Goal: Navigation & Orientation: Go to known website

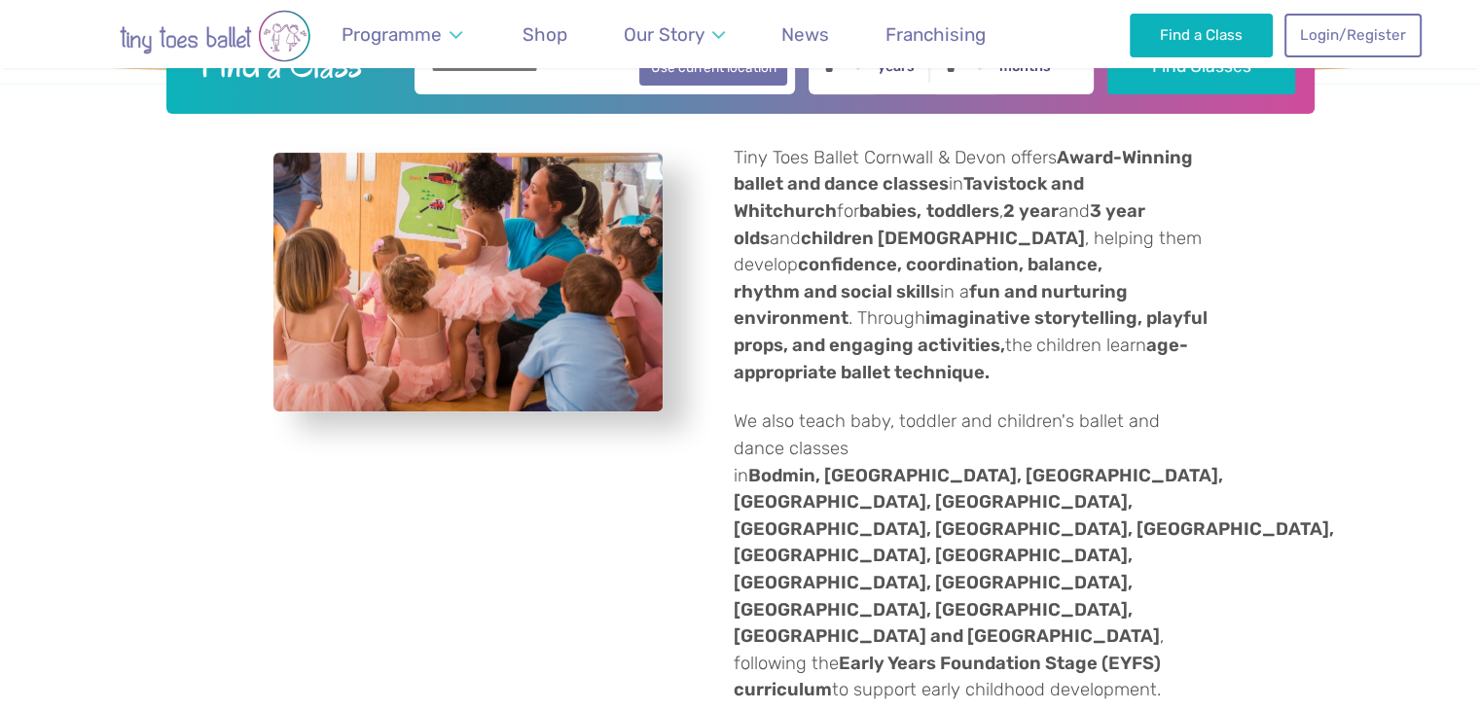
scroll to position [562, 0]
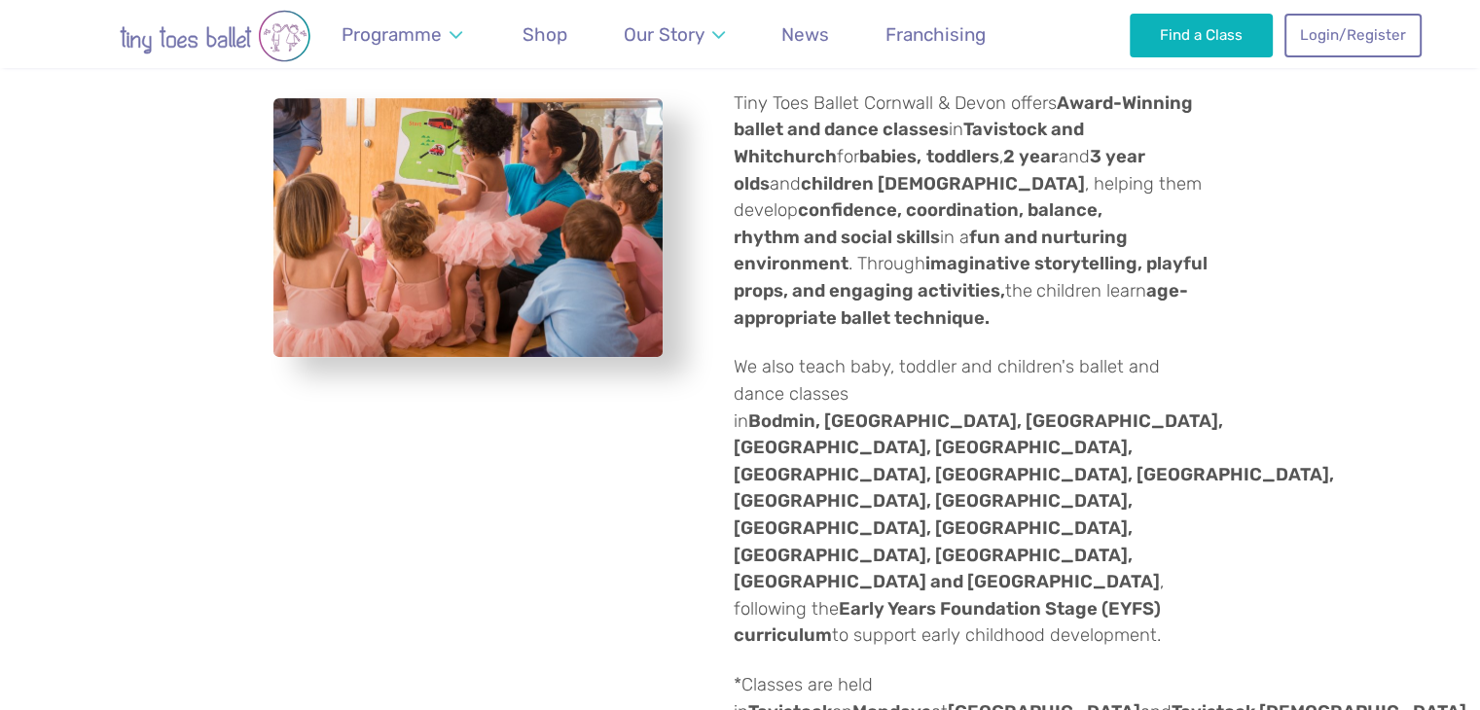
scroll to position [297, 0]
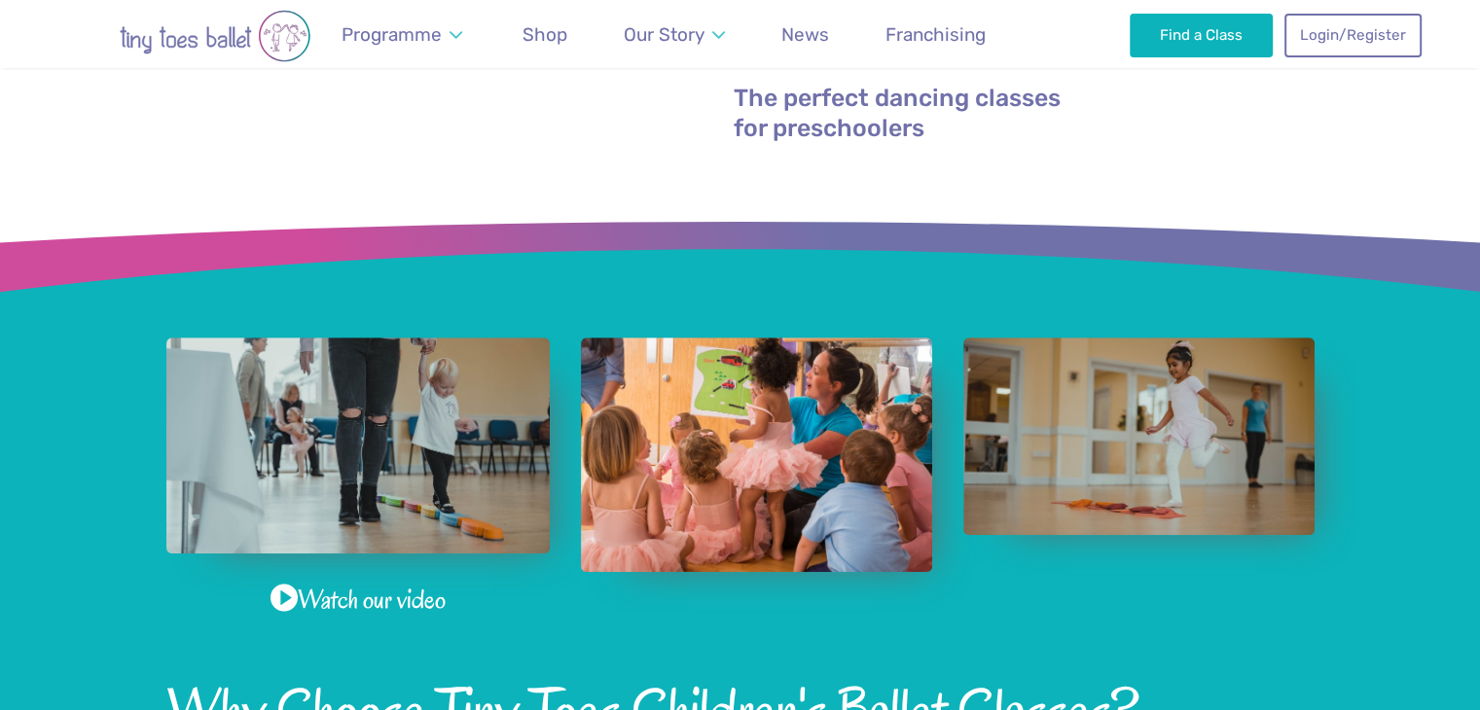
scroll to position [841, 0]
